Goal: Find specific page/section

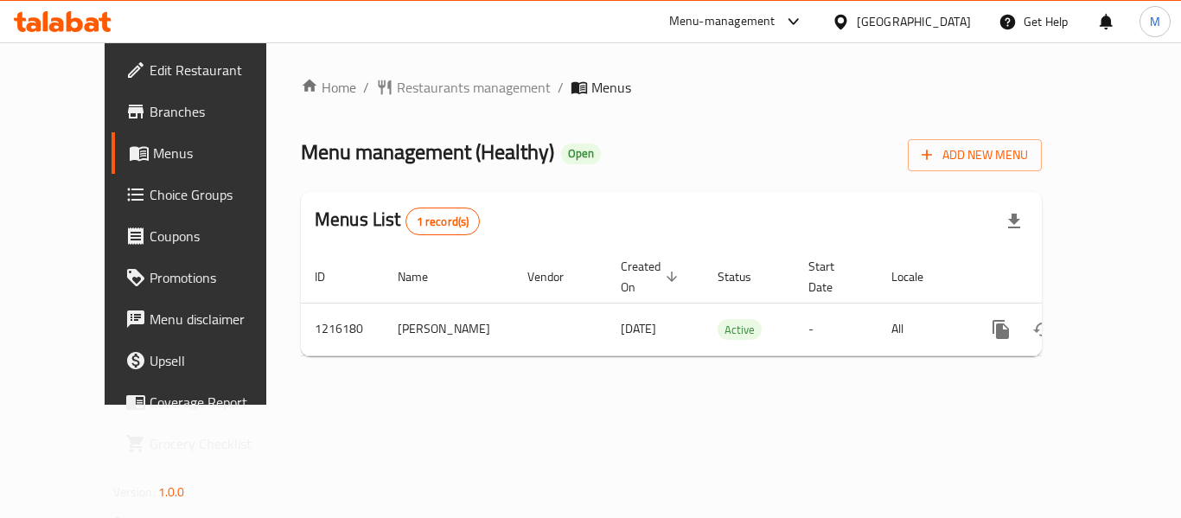
click at [955, 20] on div "[GEOGRAPHIC_DATA]" at bounding box center [914, 21] width 114 height 19
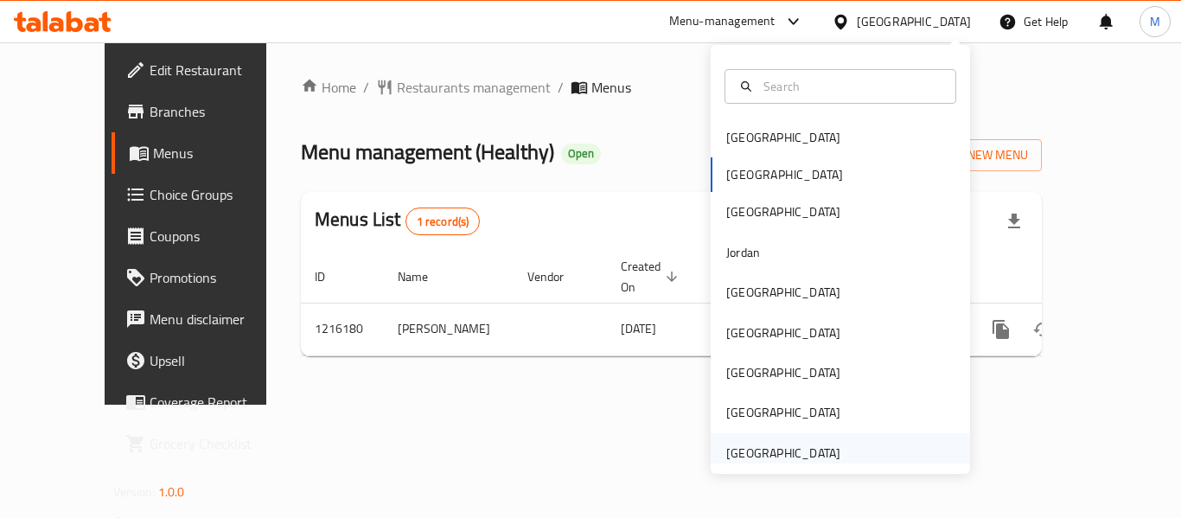
click at [811, 441] on div "[GEOGRAPHIC_DATA]" at bounding box center [784, 453] width 142 height 40
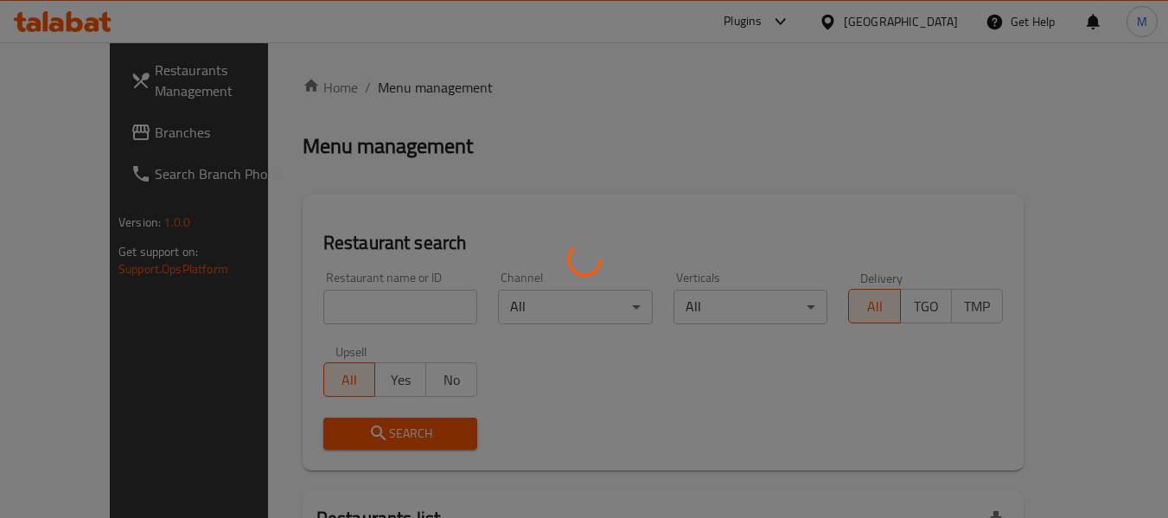
click at [93, 137] on div at bounding box center [584, 259] width 1168 height 518
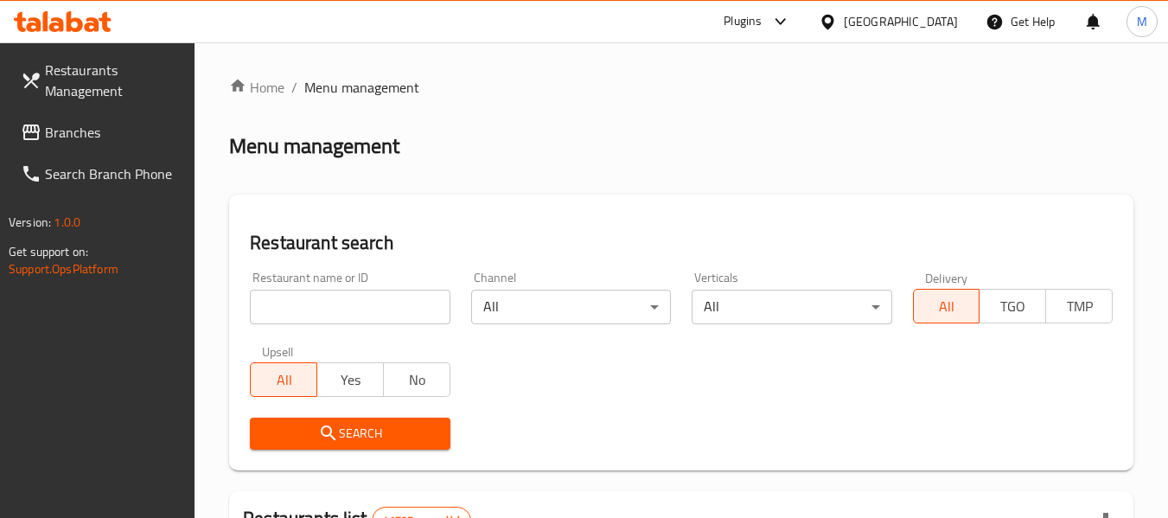
click at [68, 131] on span "Branches" at bounding box center [113, 132] width 137 height 21
